Goal: Obtain resource: Download file/media

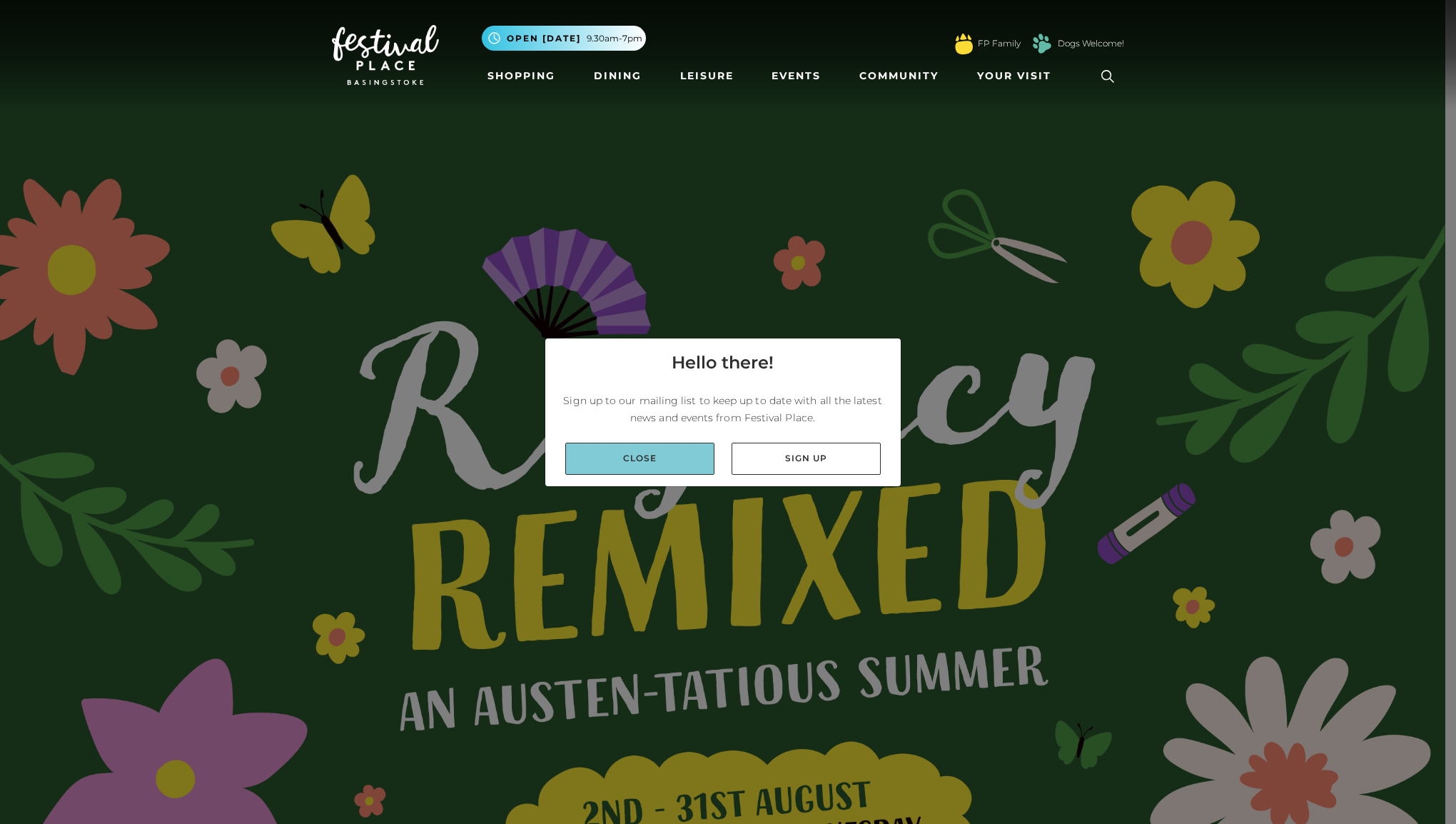
click at [659, 448] on link "Close" at bounding box center [639, 458] width 149 height 32
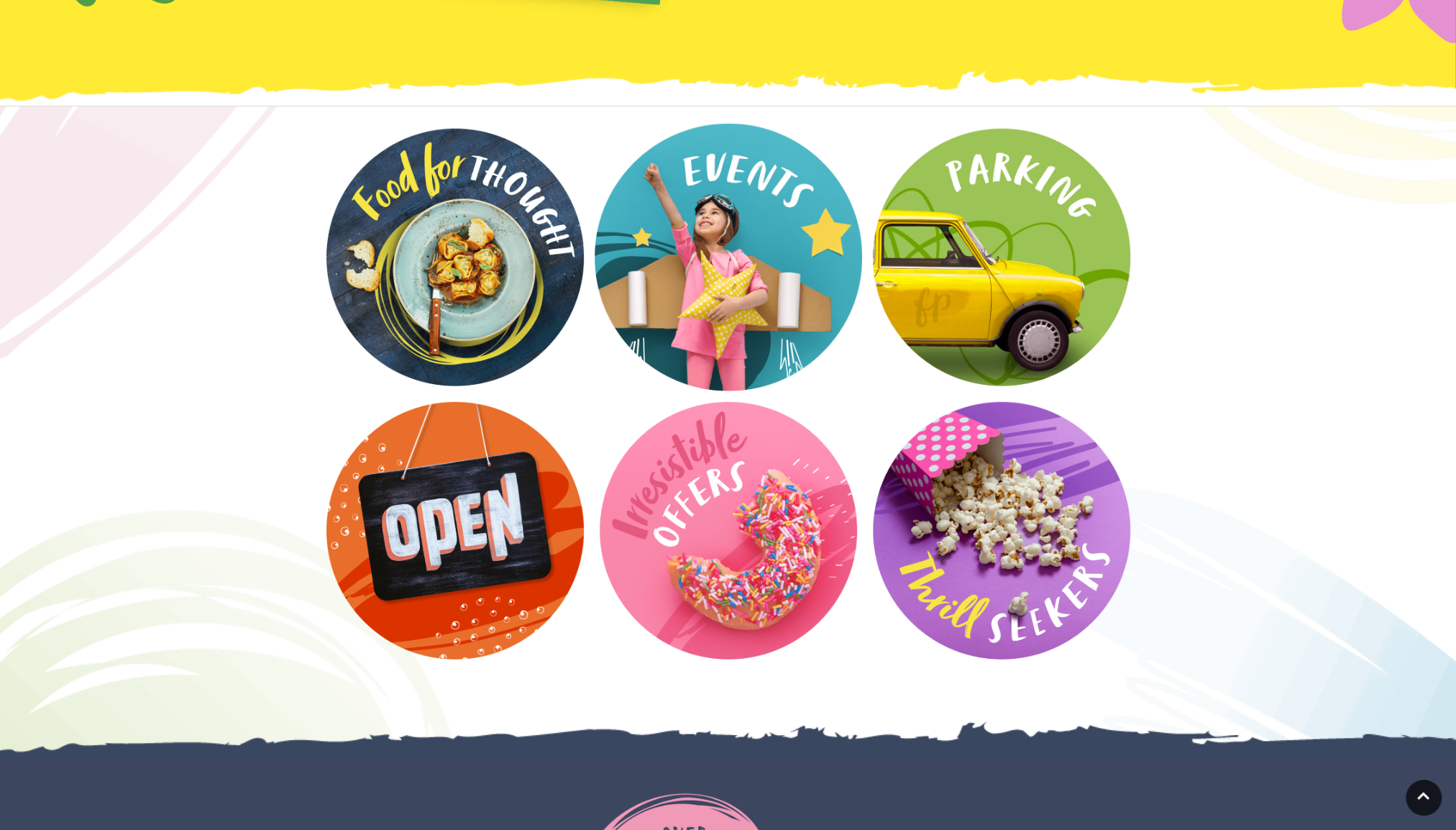
scroll to position [3021, 0]
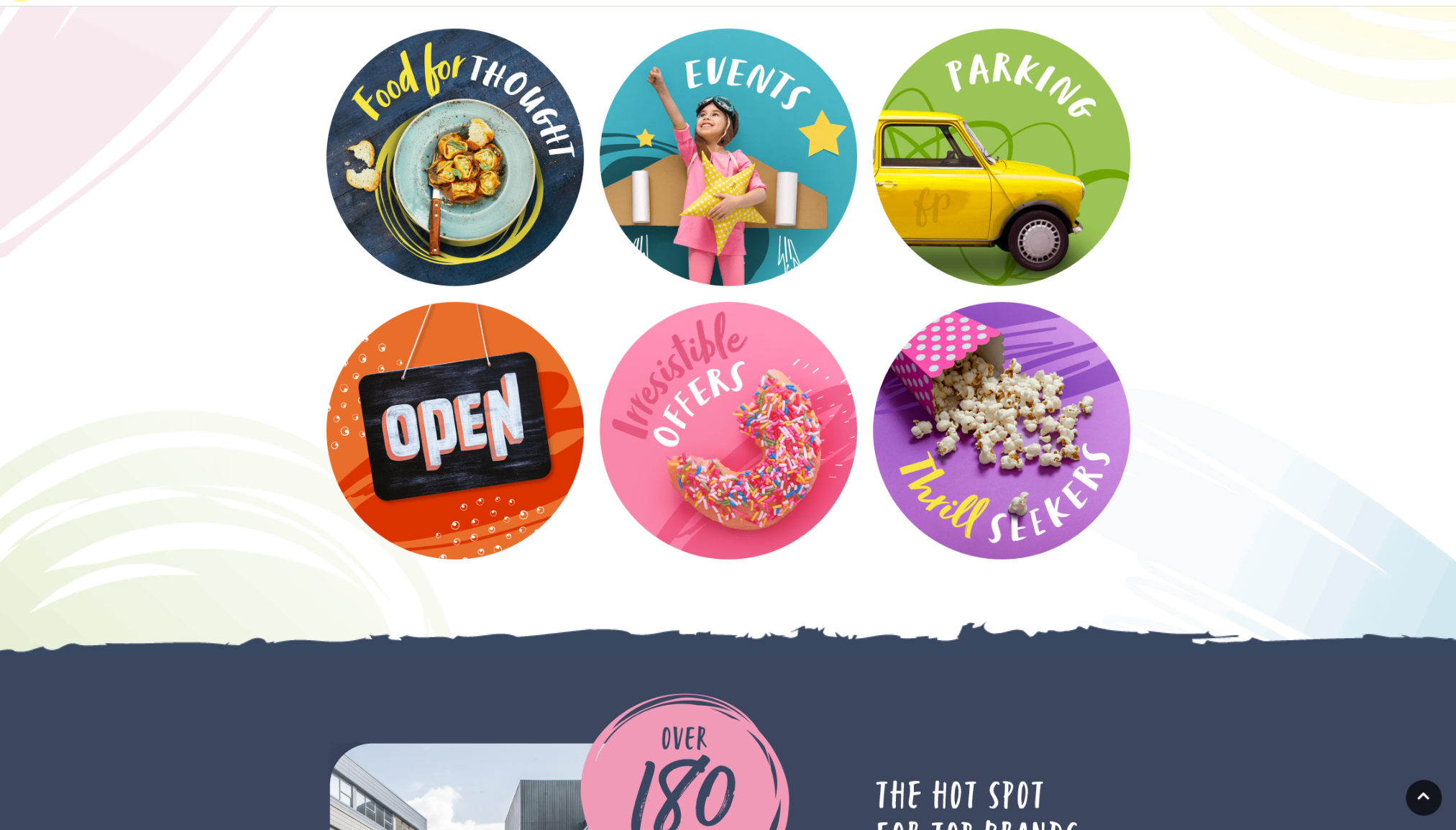
drag, startPoint x: 1444, startPoint y: 481, endPoint x: 1457, endPoint y: 547, distance: 67.3
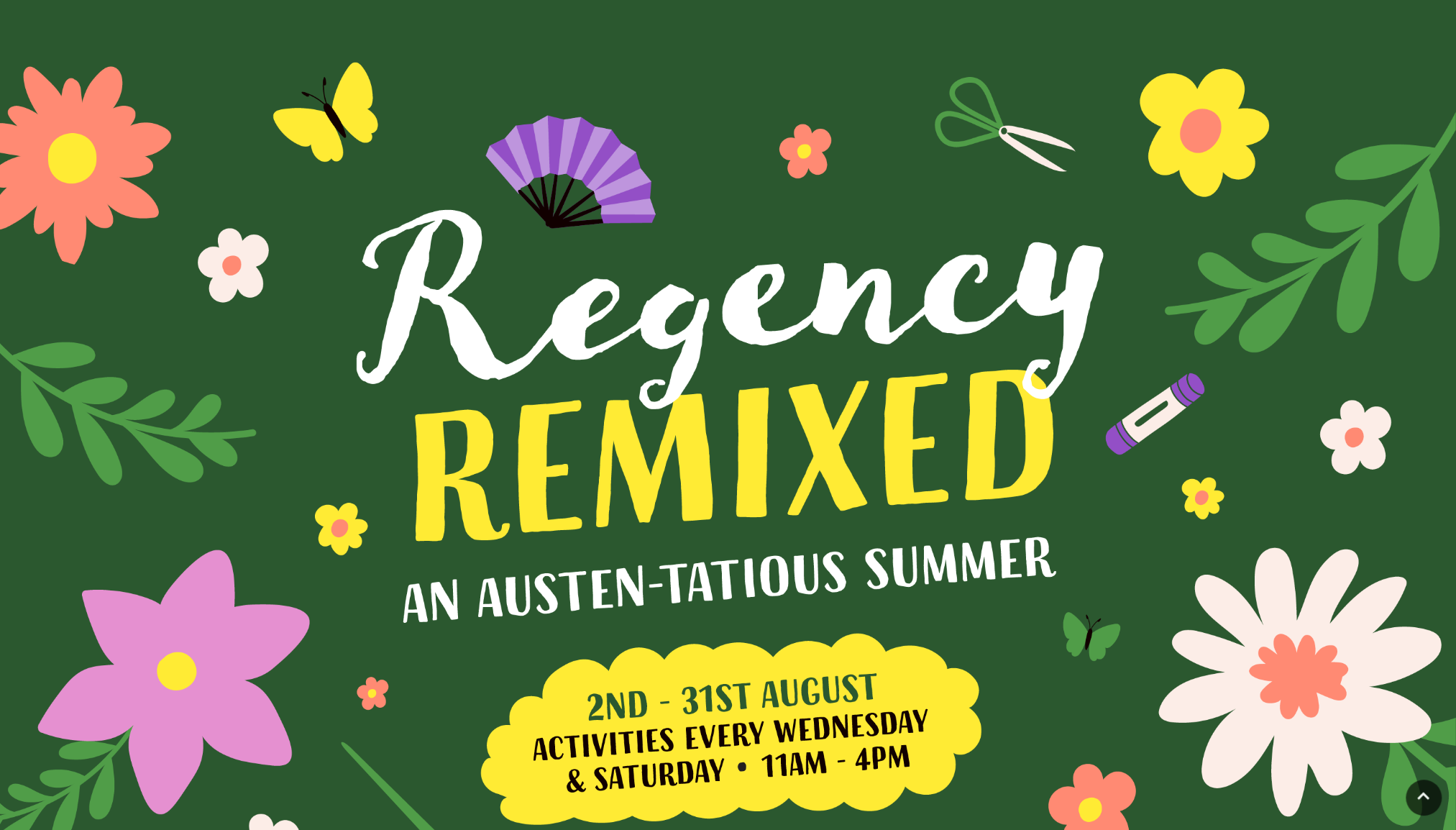
scroll to position [0, 0]
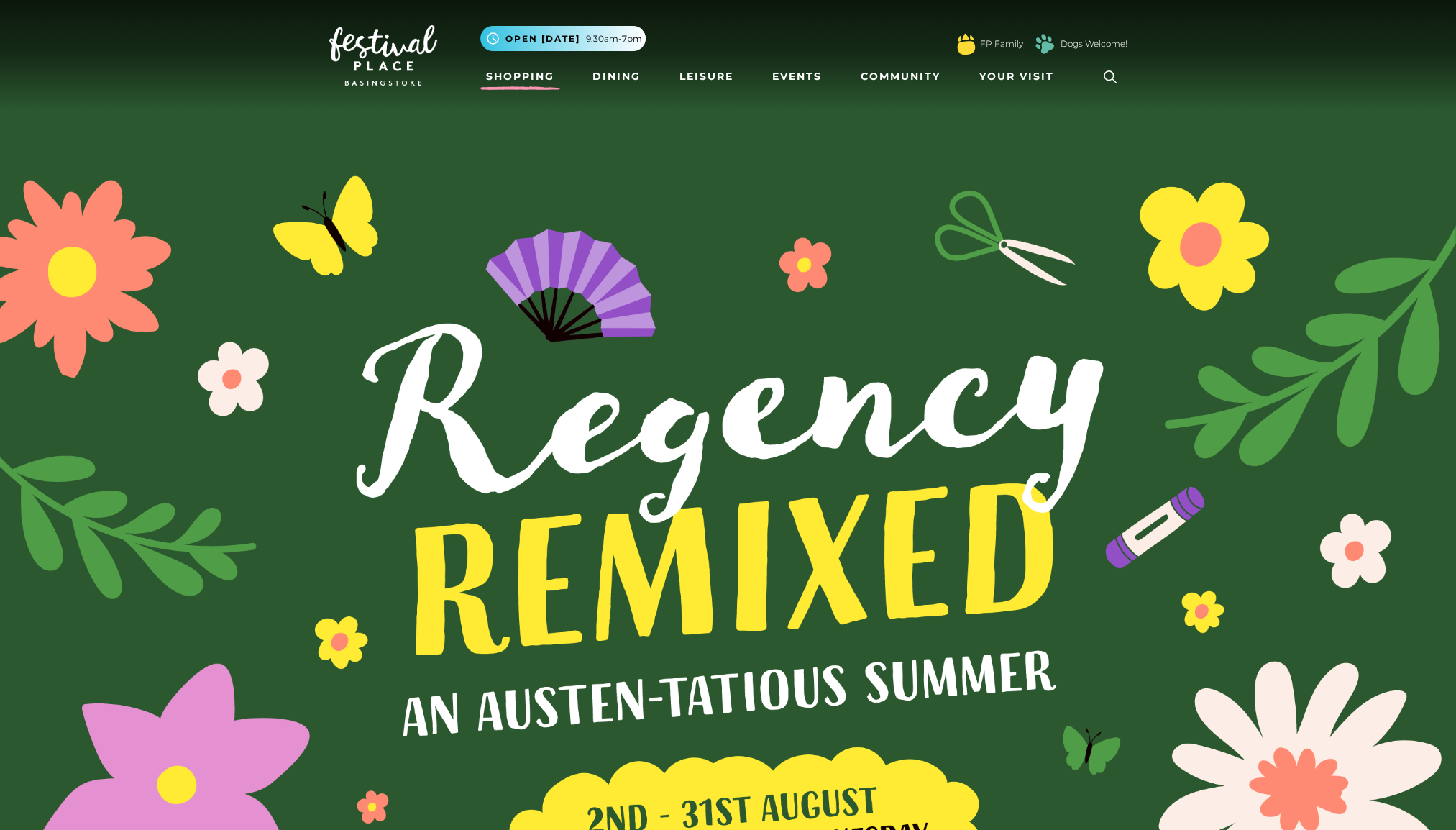
click at [543, 68] on link "Shopping" at bounding box center [520, 76] width 80 height 27
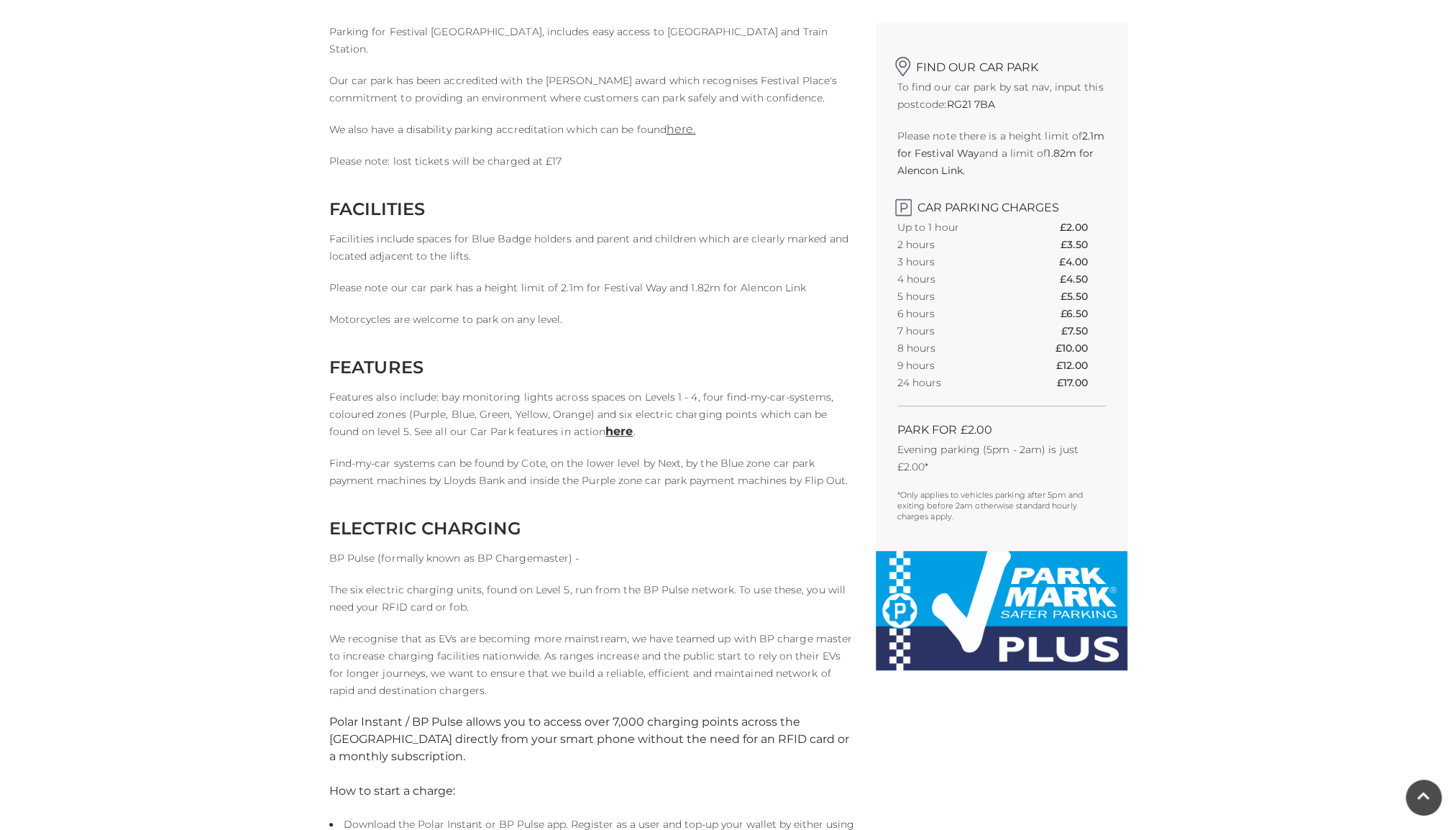
scroll to position [288, 0]
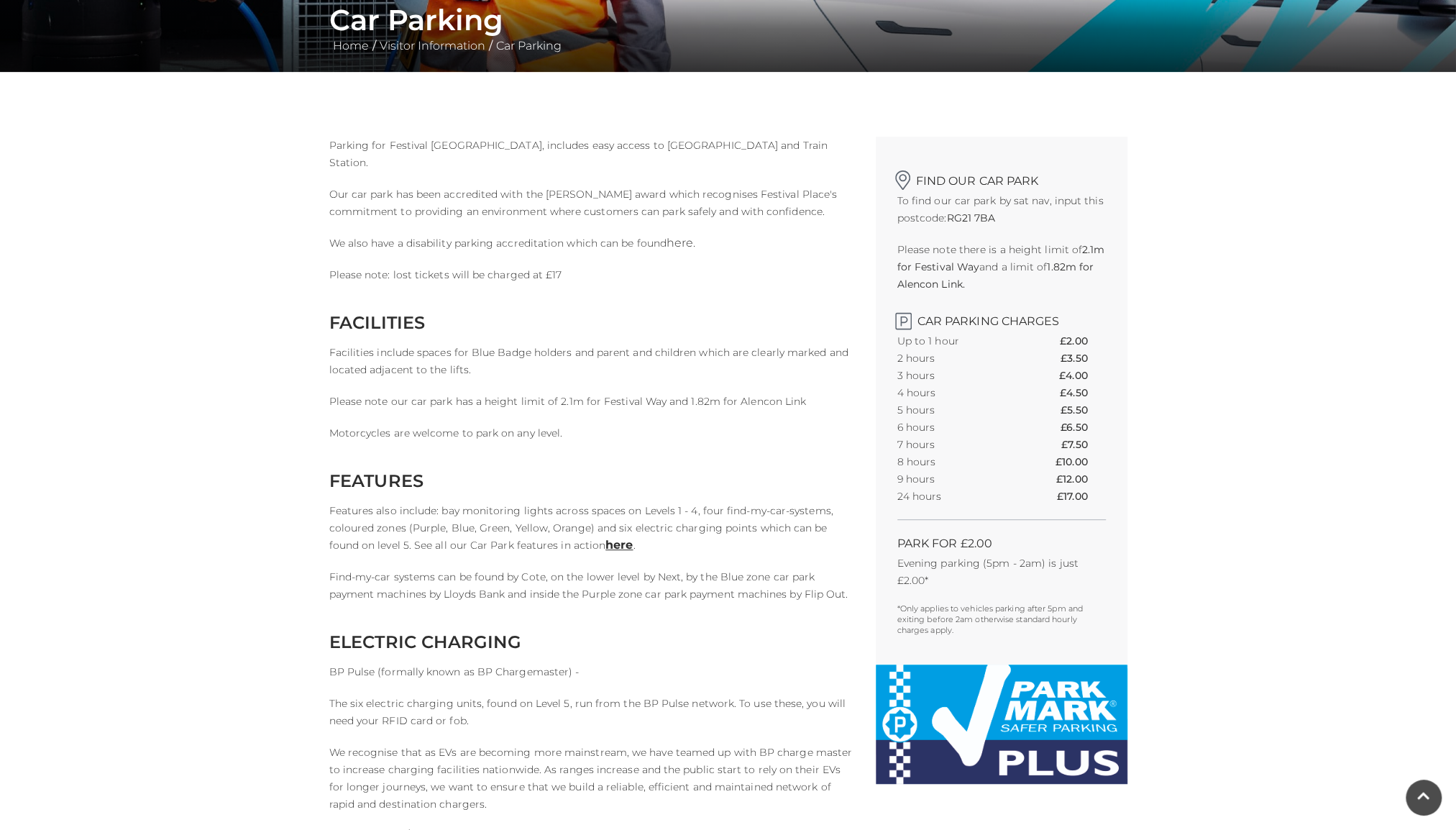
click at [669, 237] on link "here." at bounding box center [681, 242] width 29 height 14
click at [216, 378] on div "Car Parking Home / Visitor Information / Car Parking Parking for Festival Place…" at bounding box center [728, 702] width 1456 height 1979
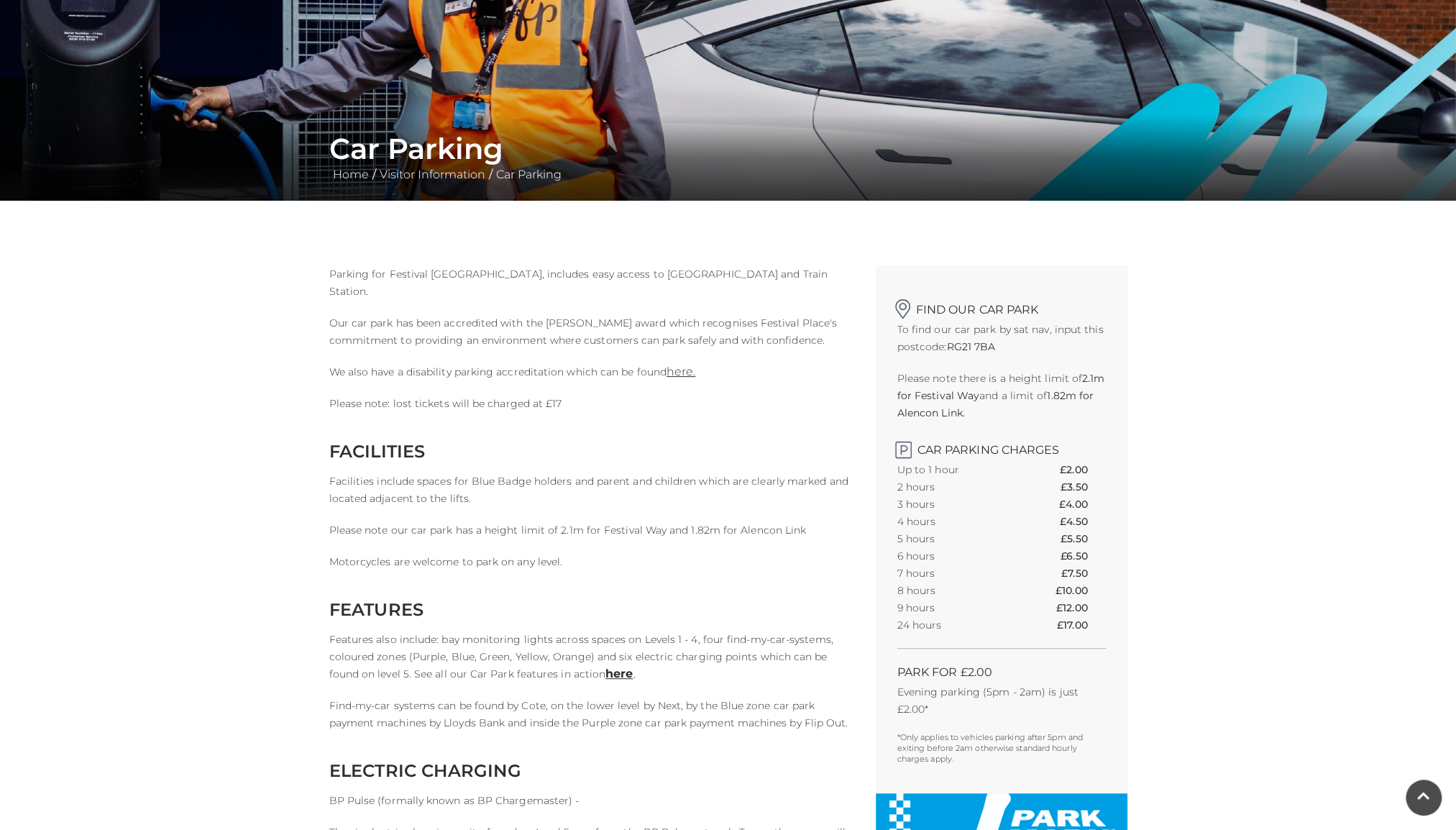
scroll to position [0, 0]
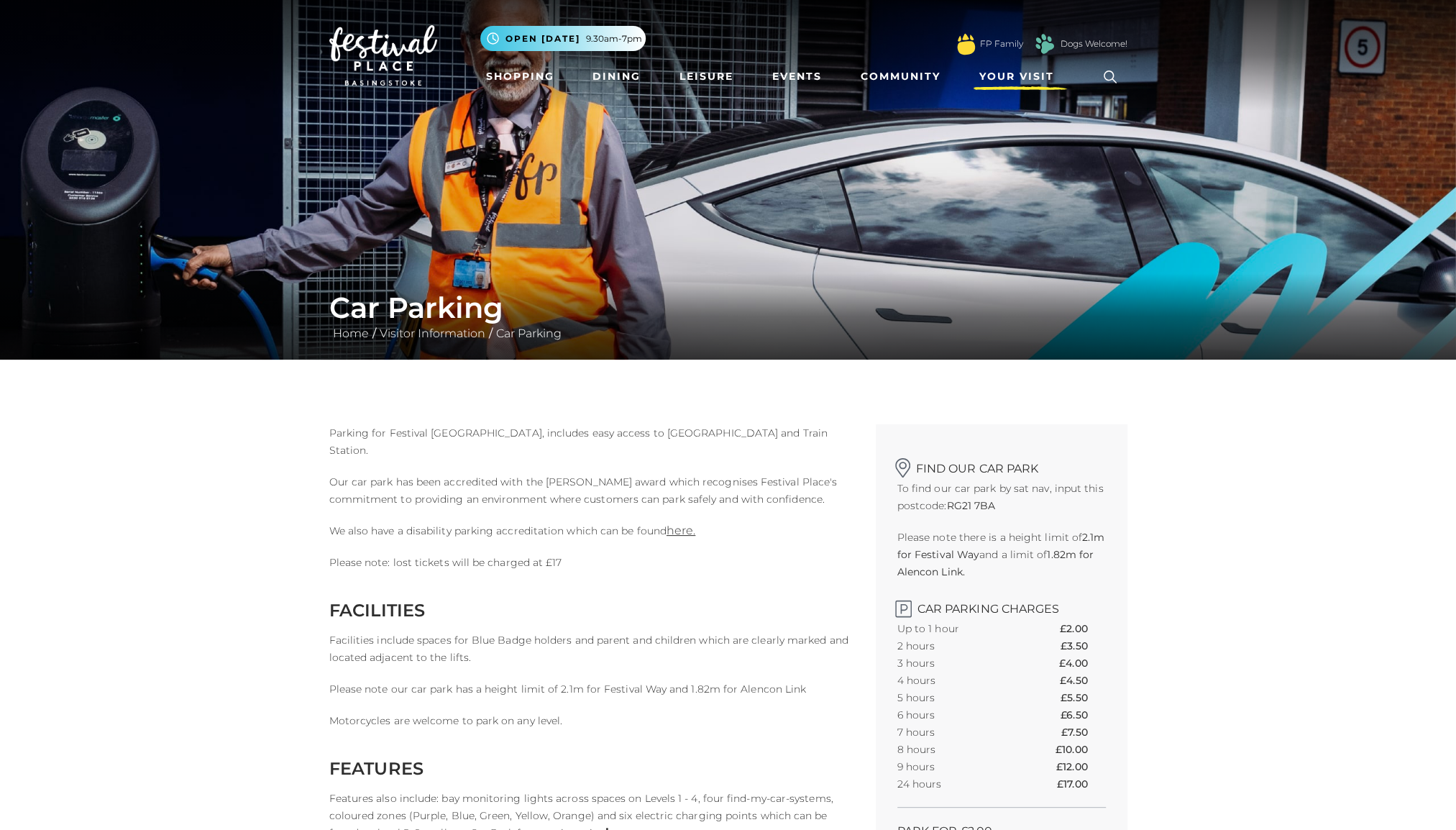
click at [1025, 80] on span "Your Visit" at bounding box center [1017, 76] width 75 height 15
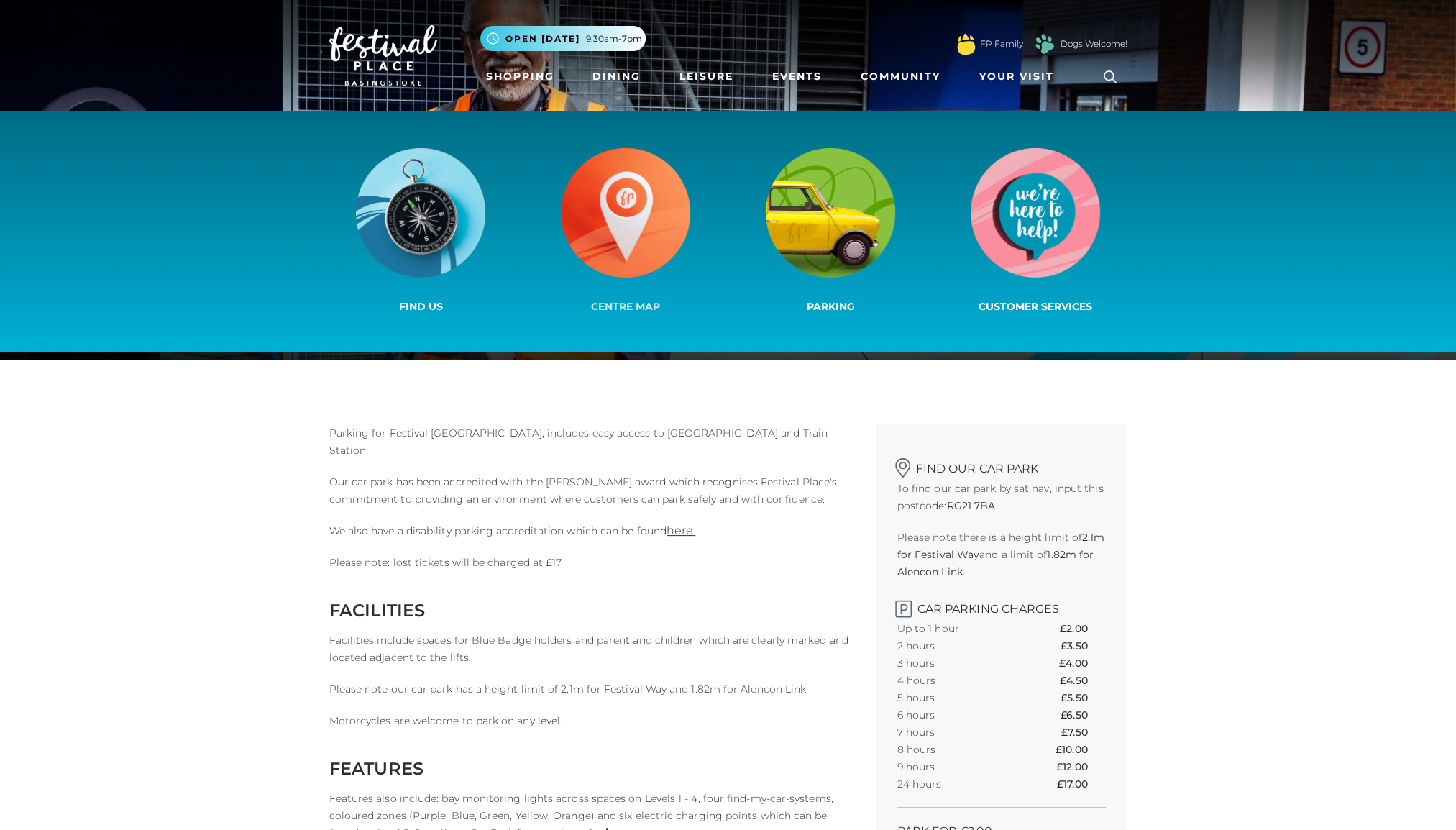
click at [610, 266] on img at bounding box center [626, 213] width 129 height 129
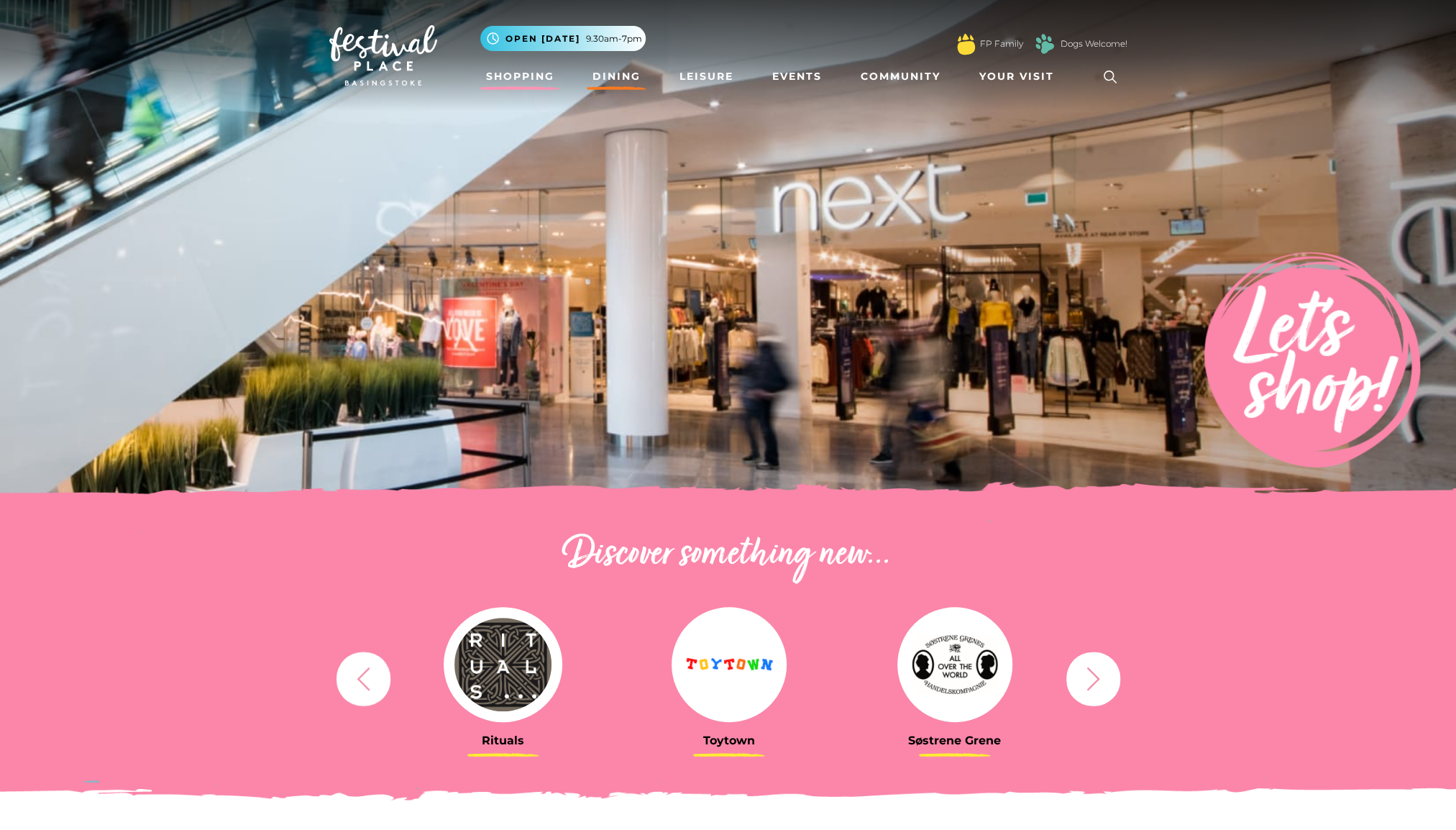
click at [623, 76] on link "Dining" at bounding box center [616, 76] width 60 height 27
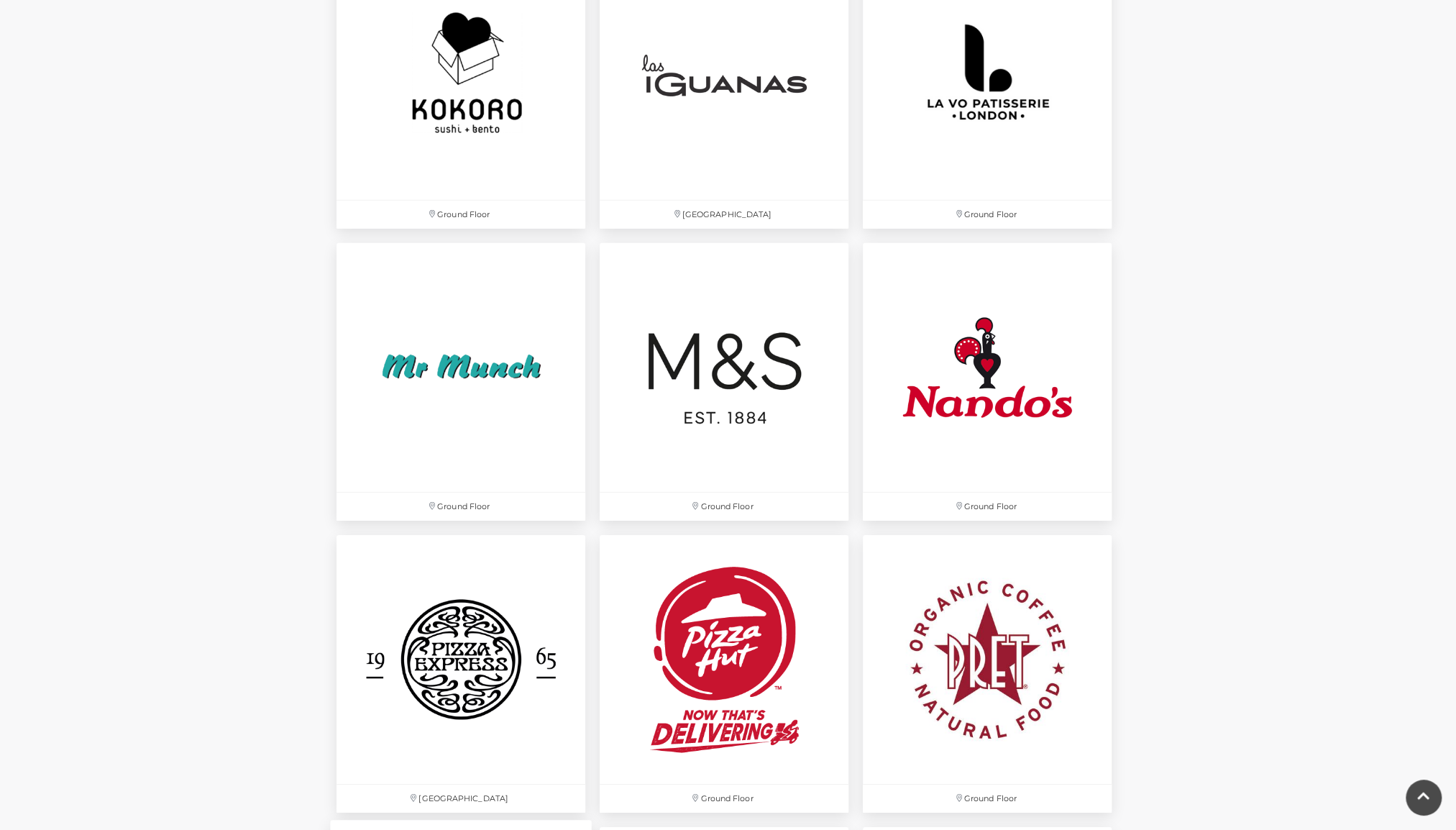
scroll to position [3251, 0]
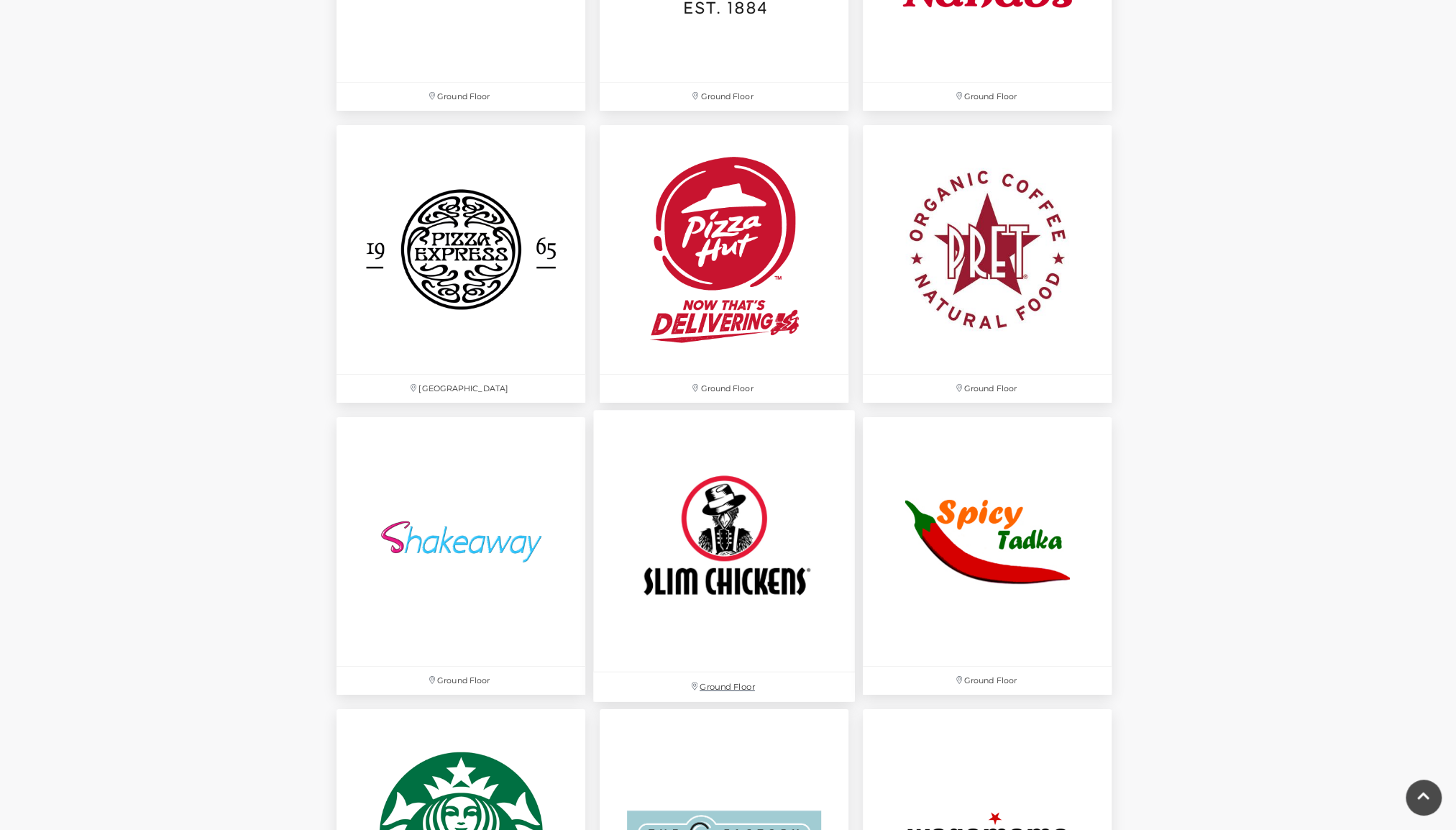
scroll to position [3898, 0]
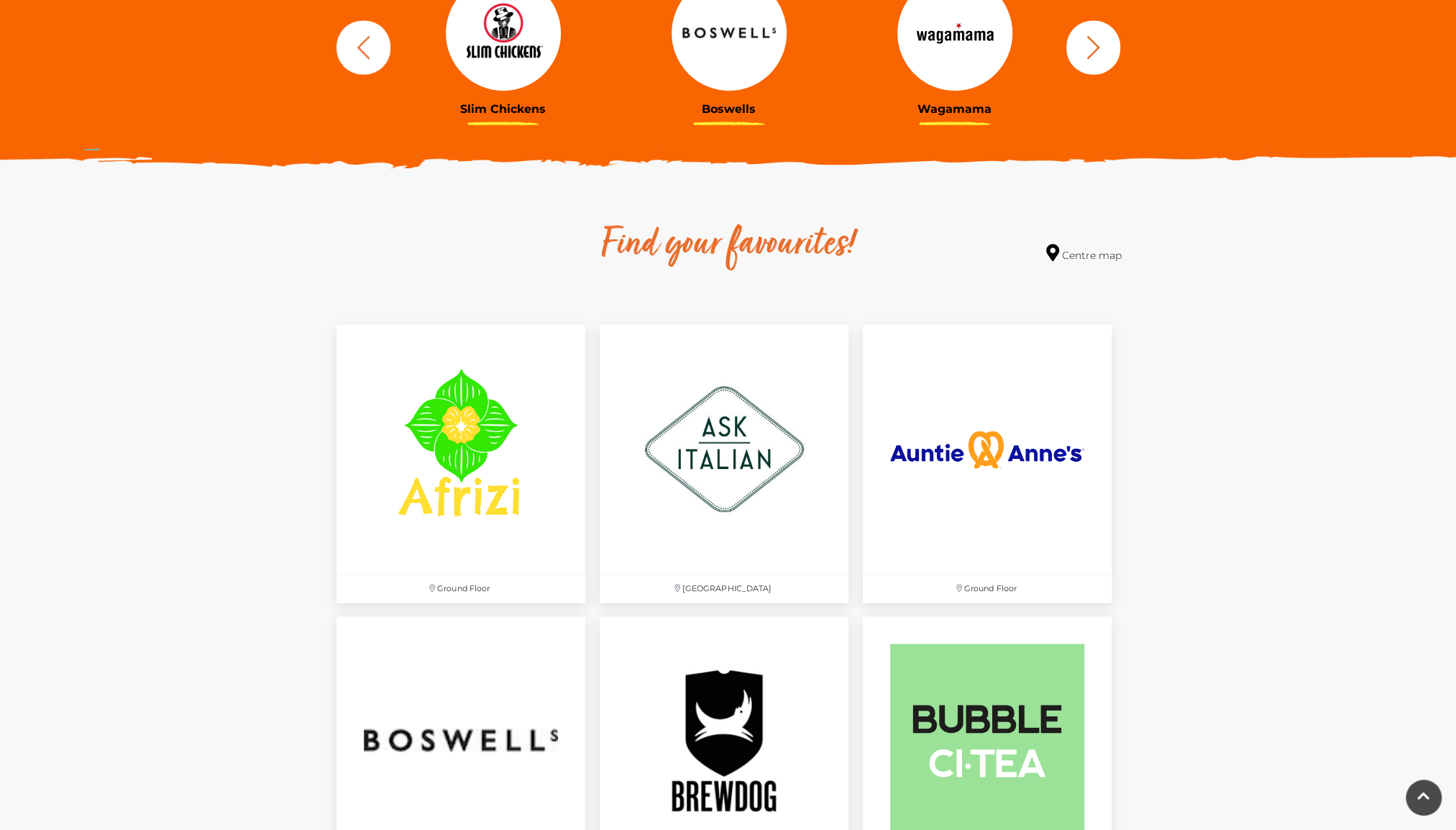
scroll to position [734, 0]
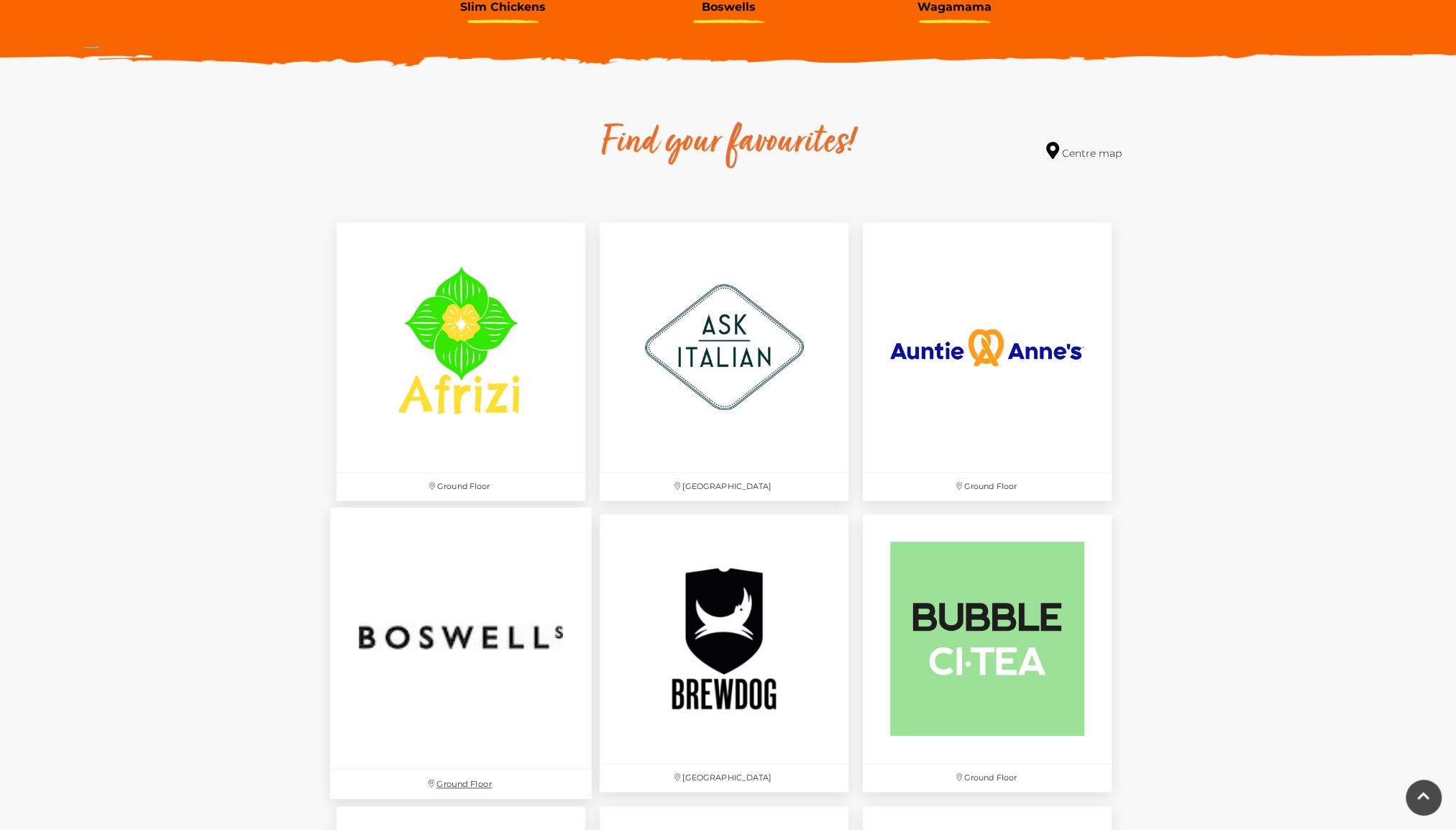
click at [390, 675] on img at bounding box center [461, 638] width 262 height 262
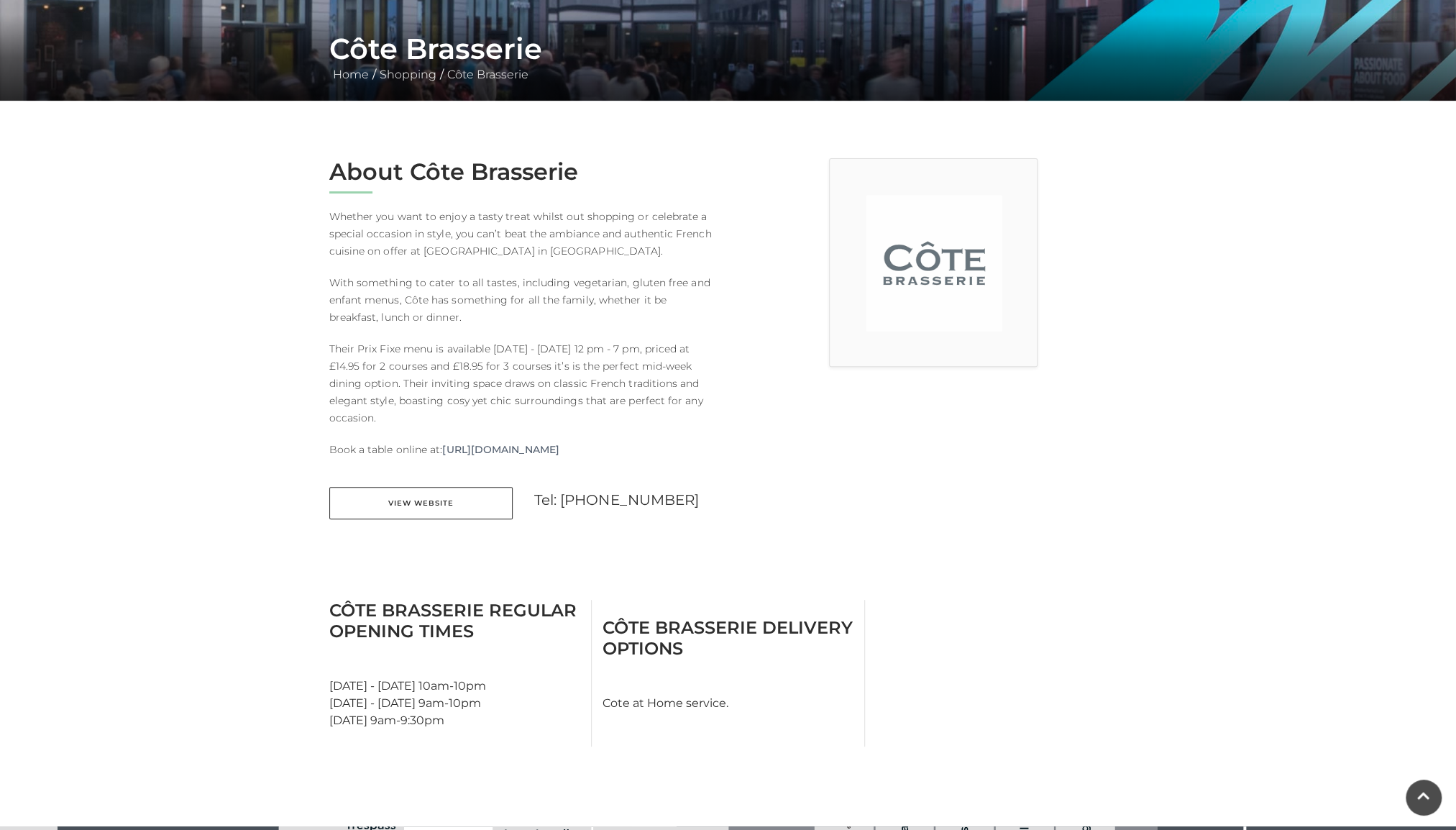
scroll to position [72, 0]
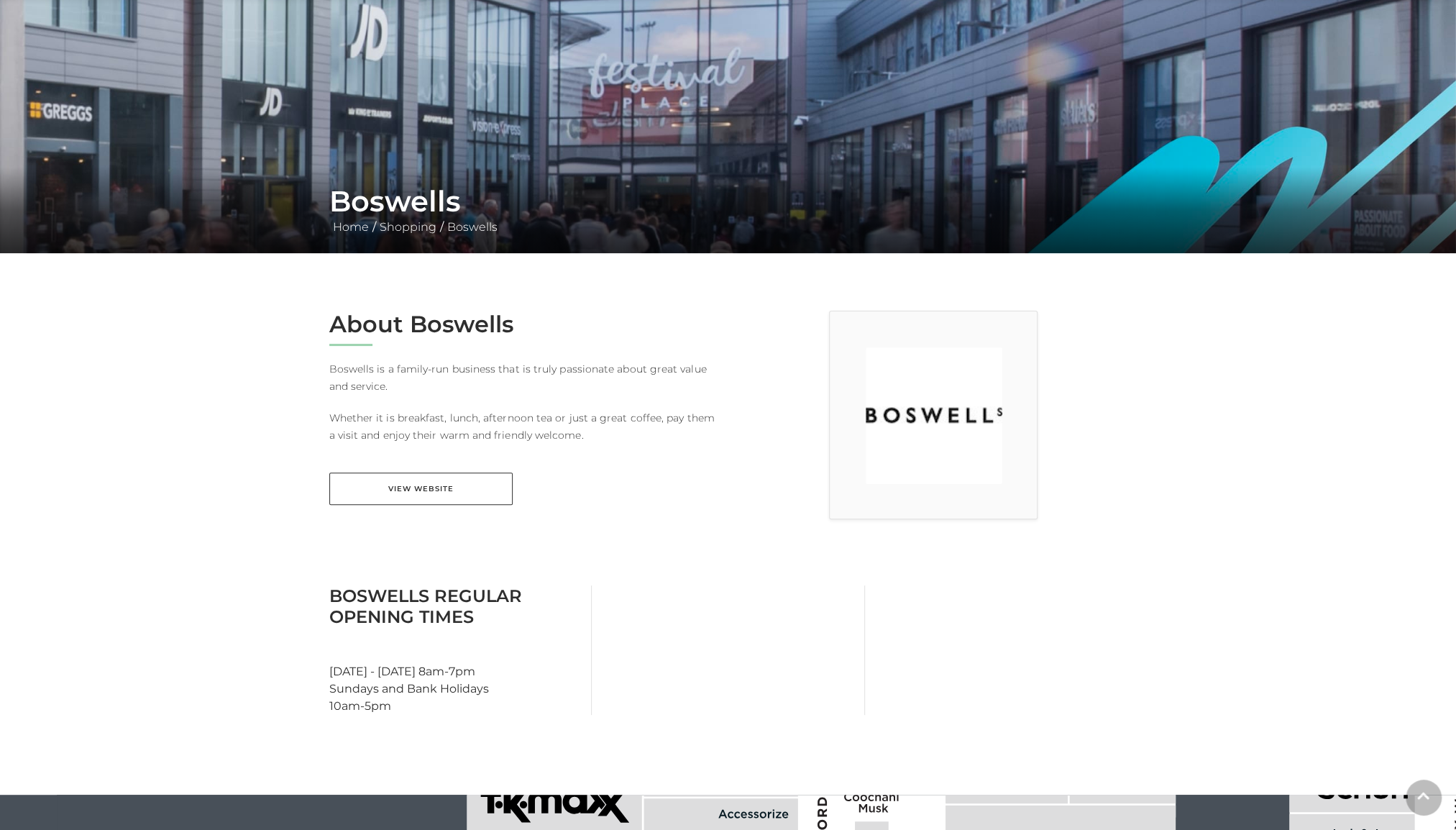
scroll to position [288, 0]
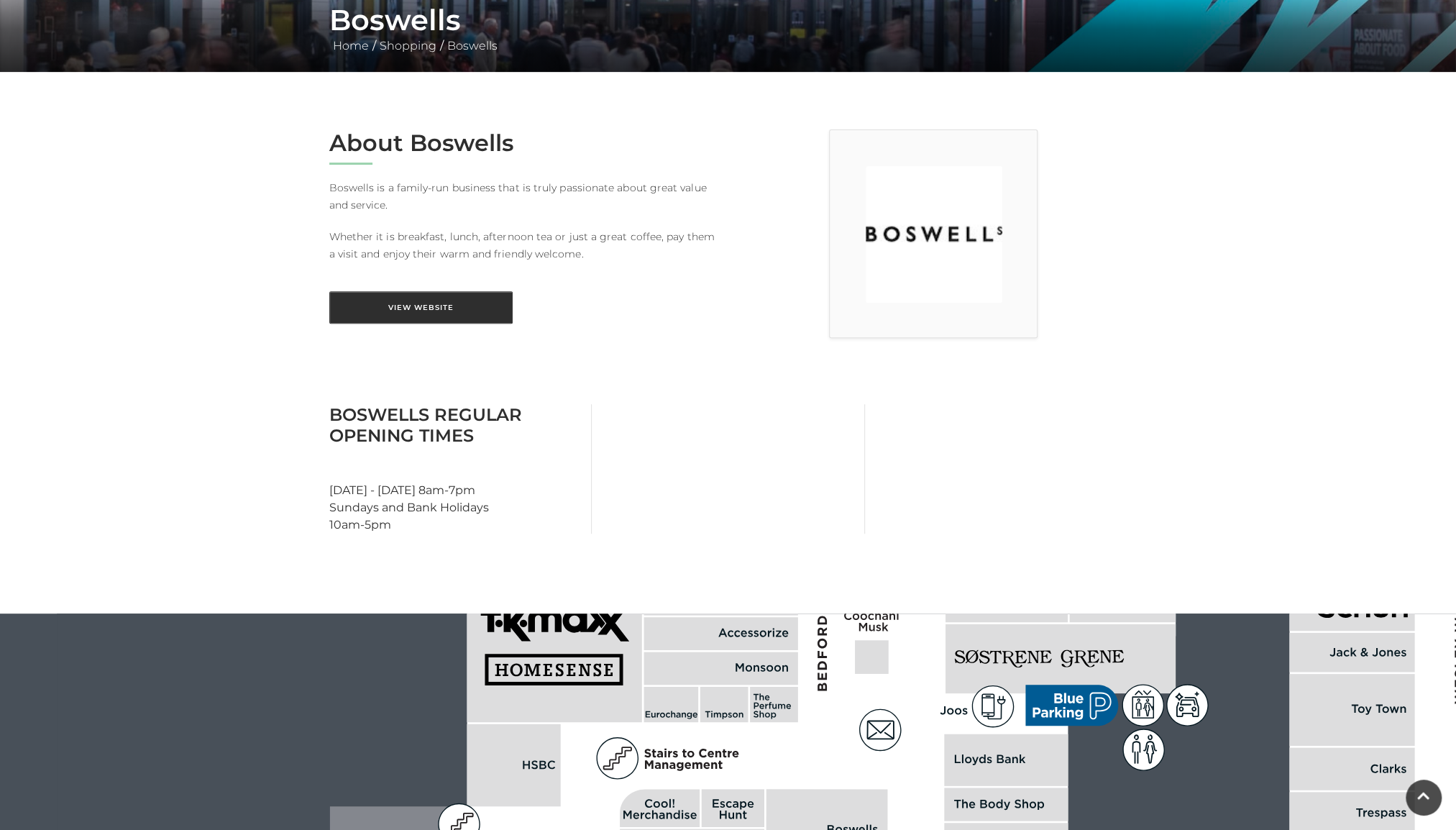
click at [407, 298] on link "View Website" at bounding box center [421, 307] width 183 height 32
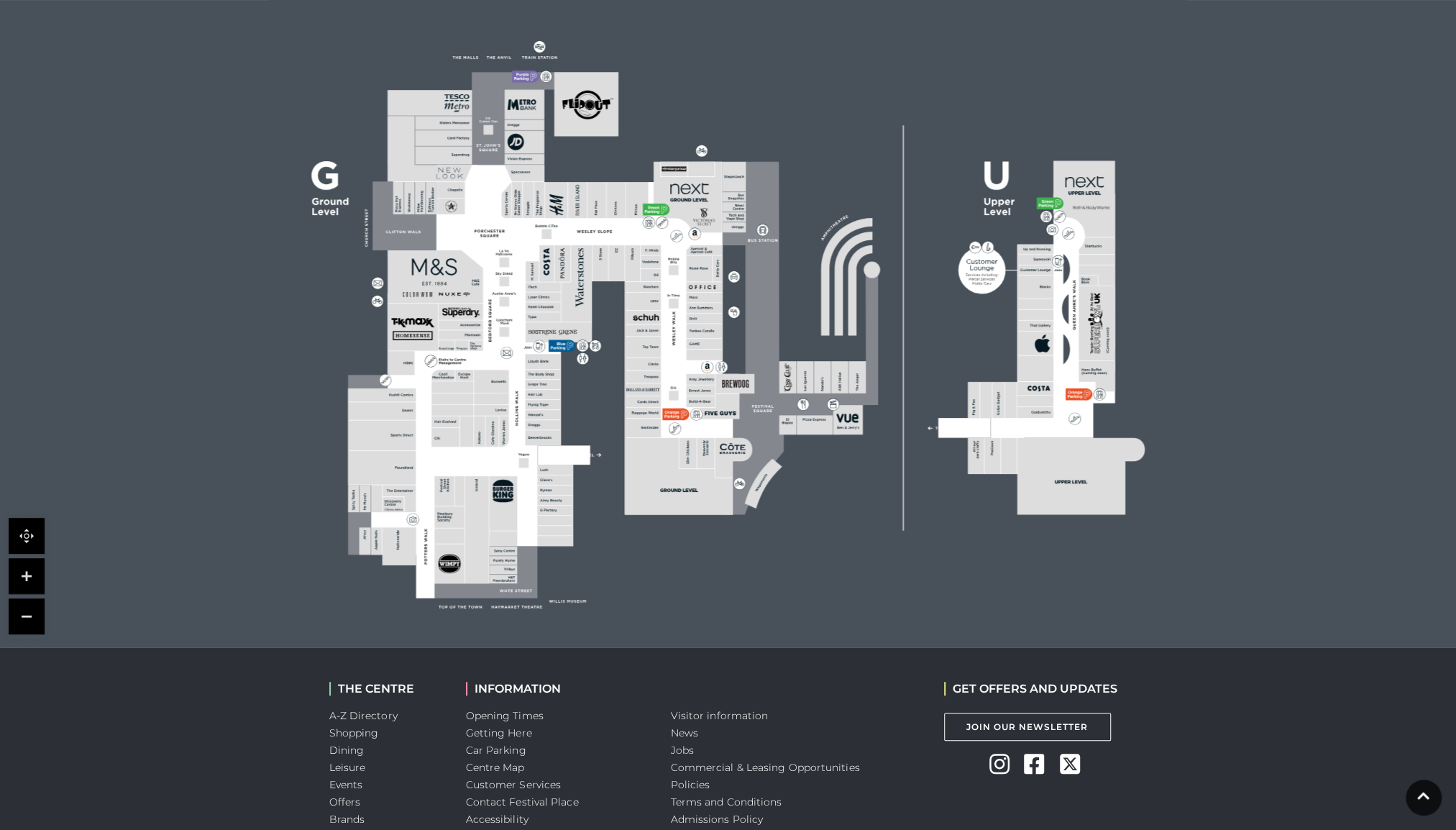
scroll to position [288, 0]
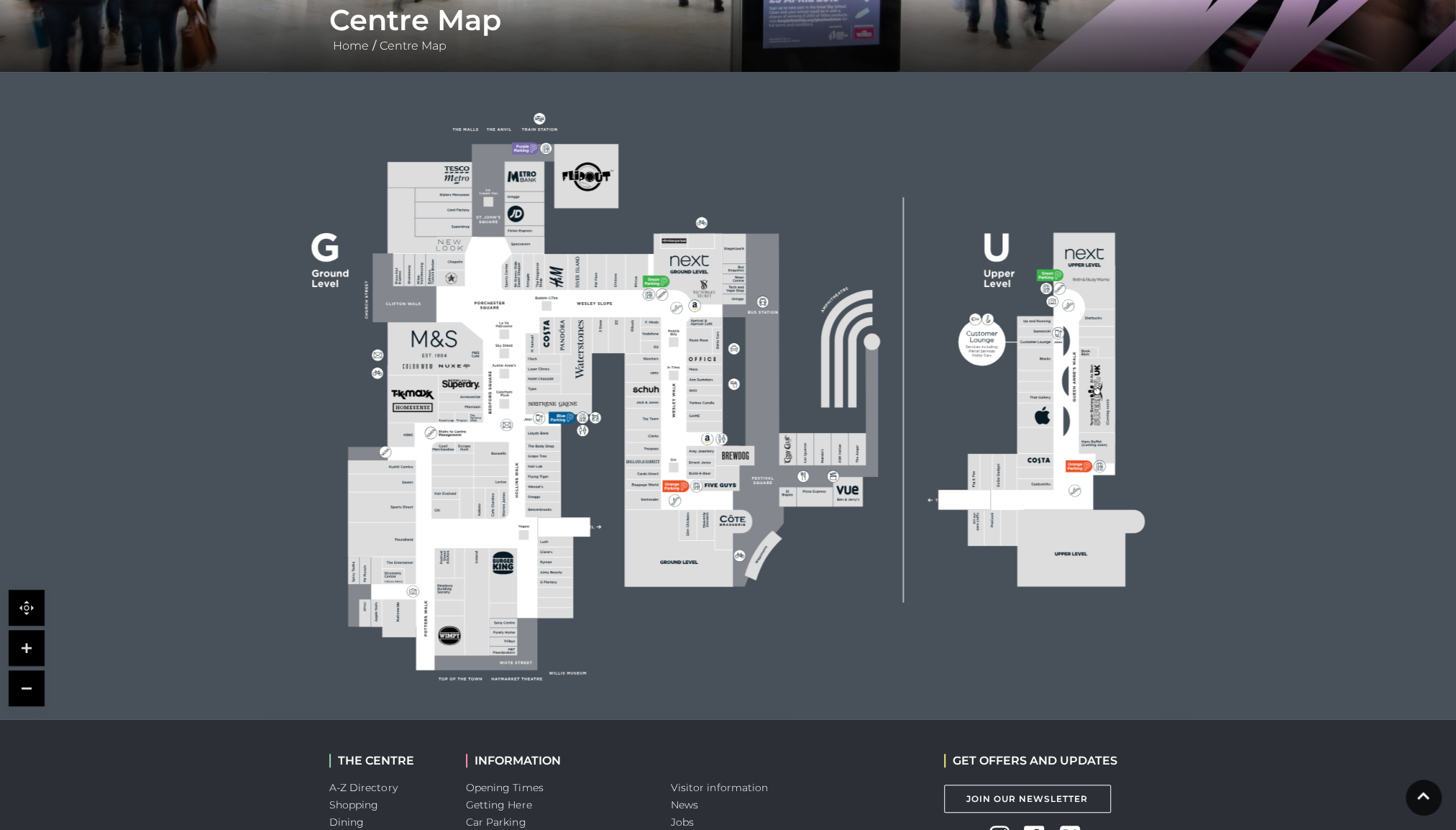
click at [1030, 457] on rect at bounding box center [1035, 460] width 36 height 14
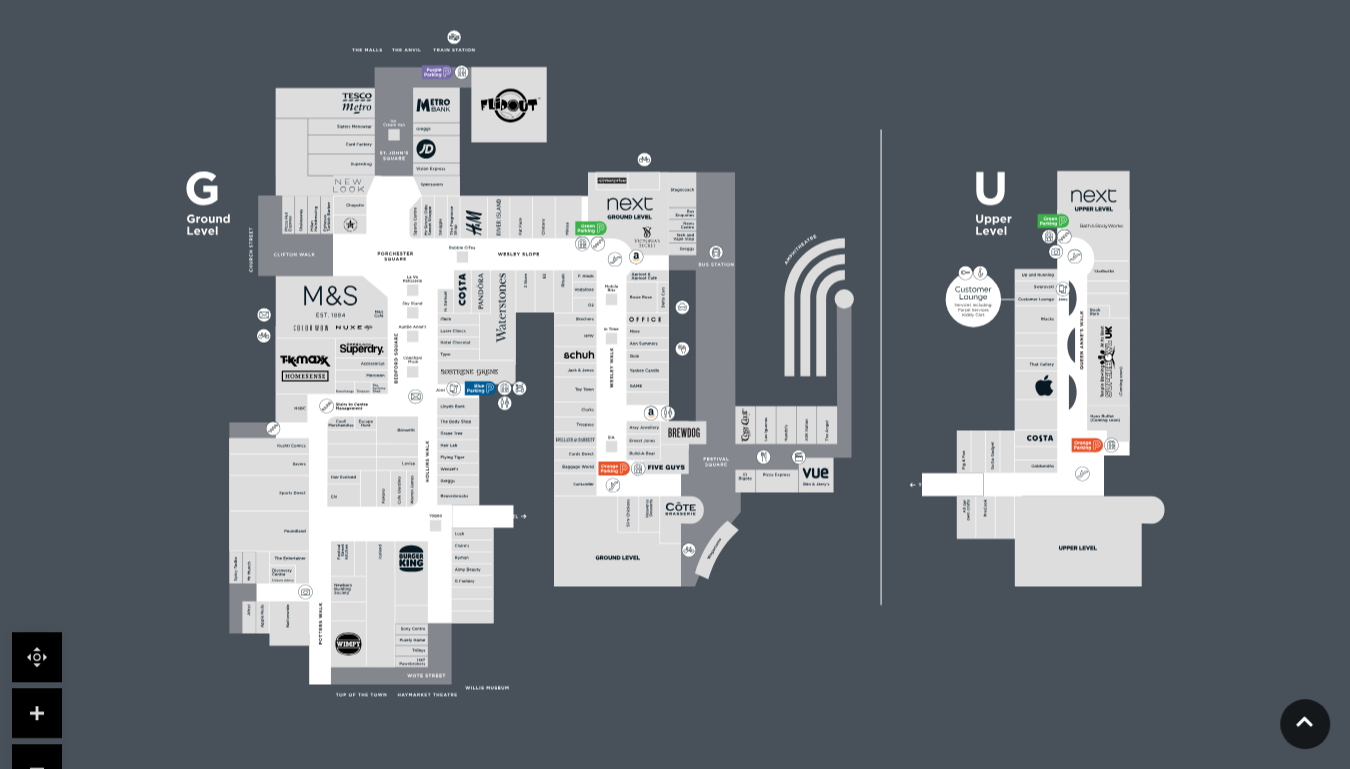
scroll to position [633, 0]
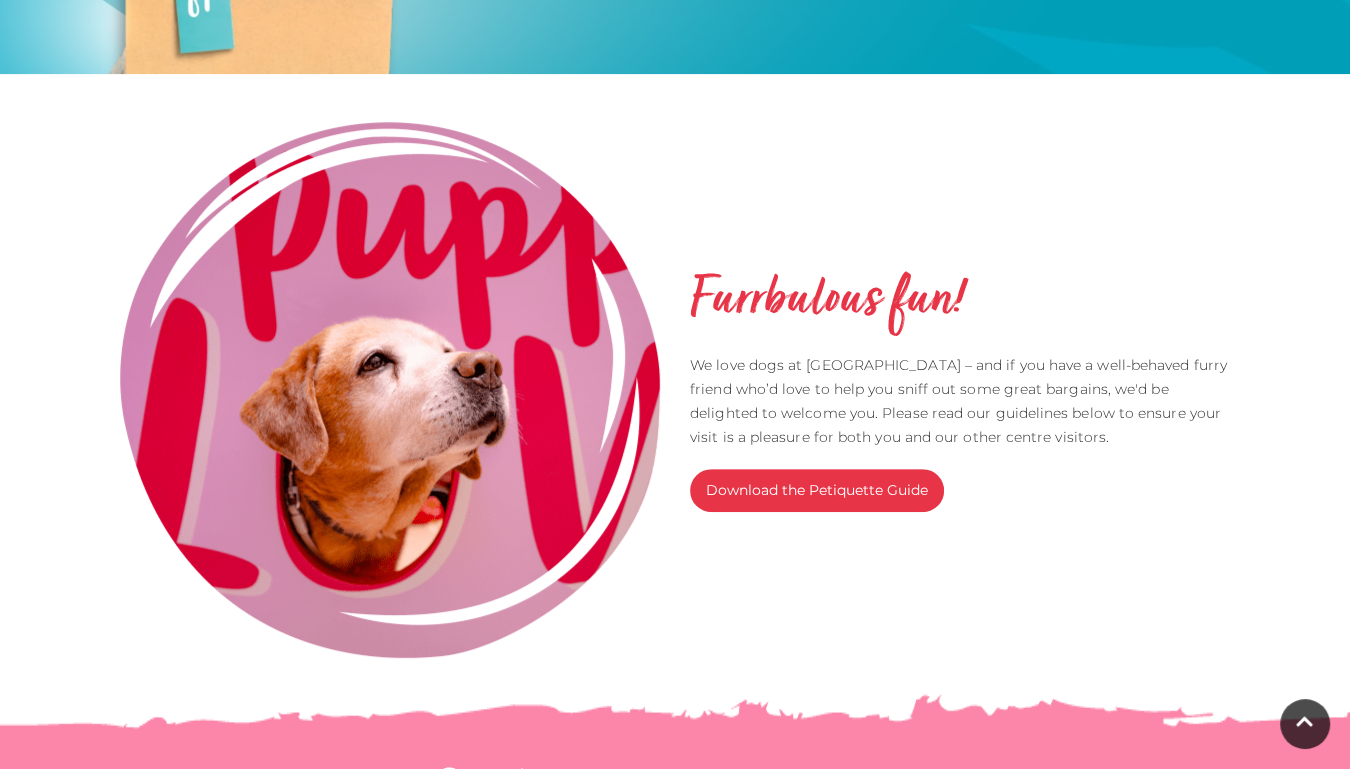
scroll to position [600, 0]
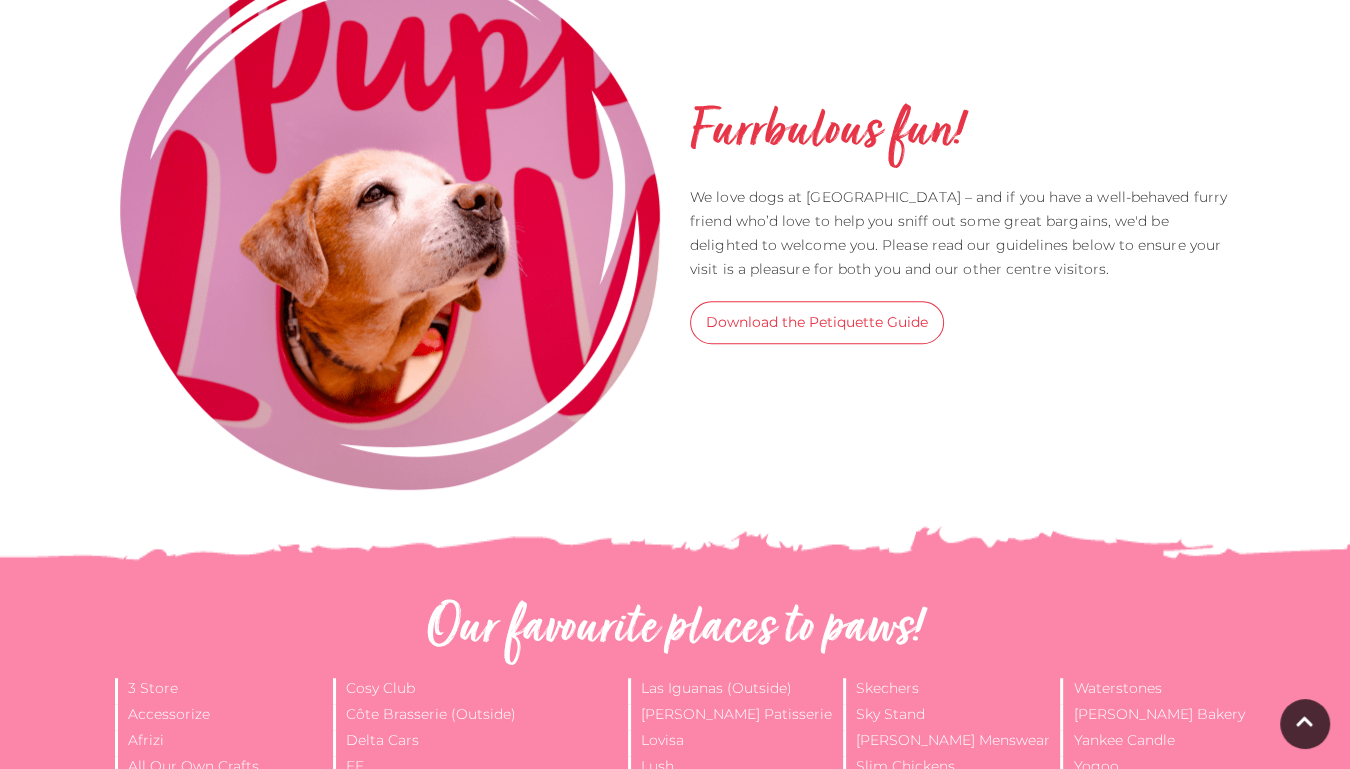
click at [851, 324] on link "Download the Petiquette Guide" at bounding box center [817, 322] width 254 height 43
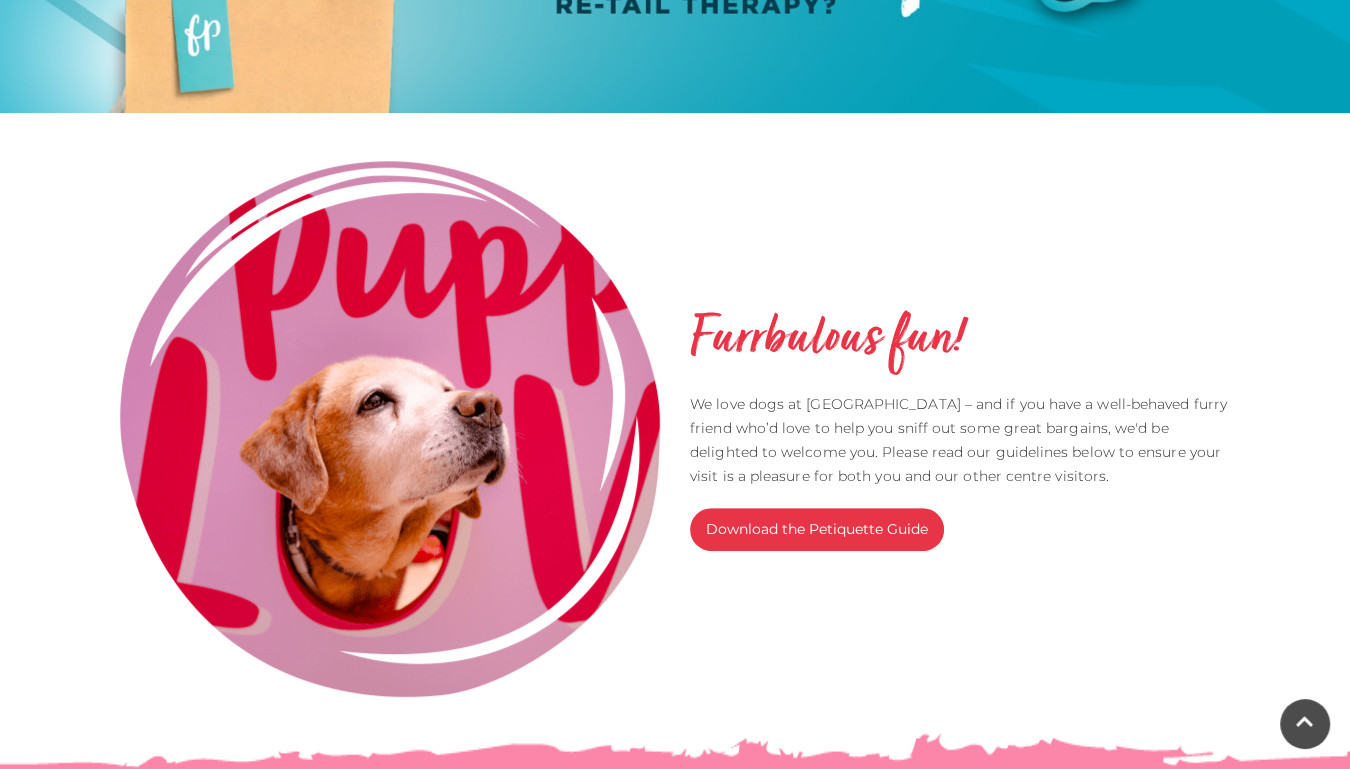
scroll to position [333, 0]
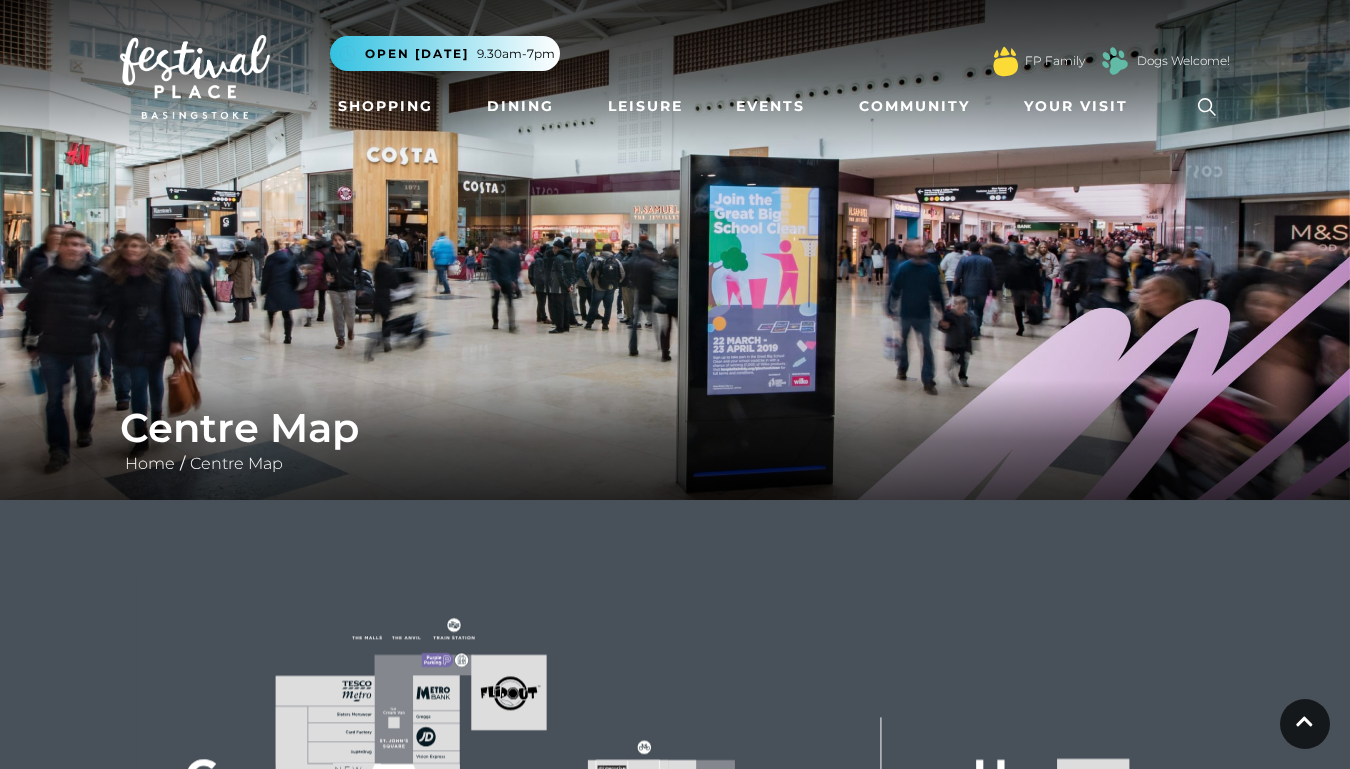
scroll to position [633, 0]
